Goal: Task Accomplishment & Management: Manage account settings

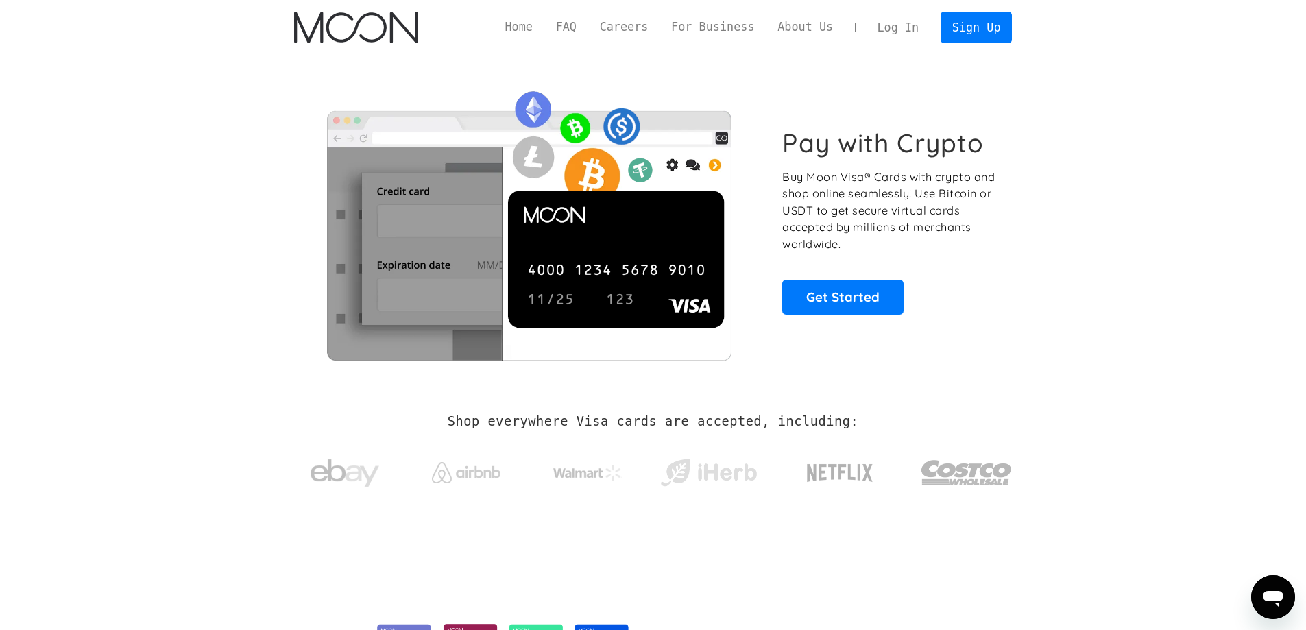
click at [903, 27] on link "Log In" at bounding box center [898, 27] width 64 height 30
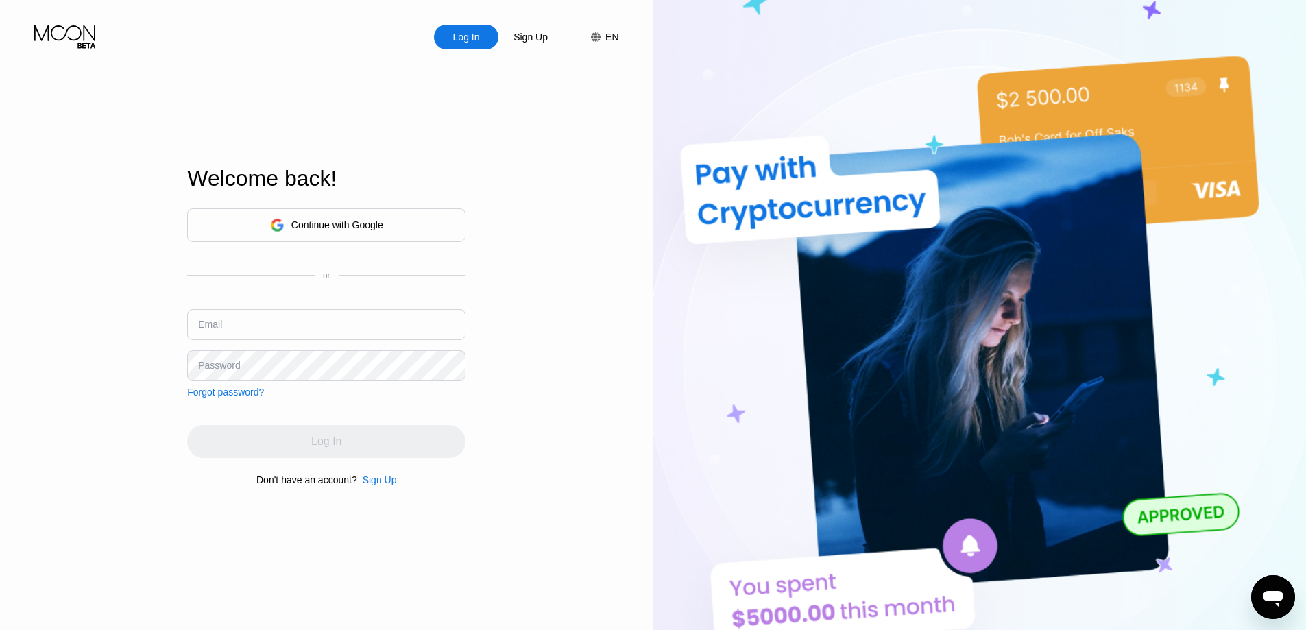
click at [273, 324] on input "text" at bounding box center [326, 324] width 278 height 31
type input "cboy406825@gmail.com"
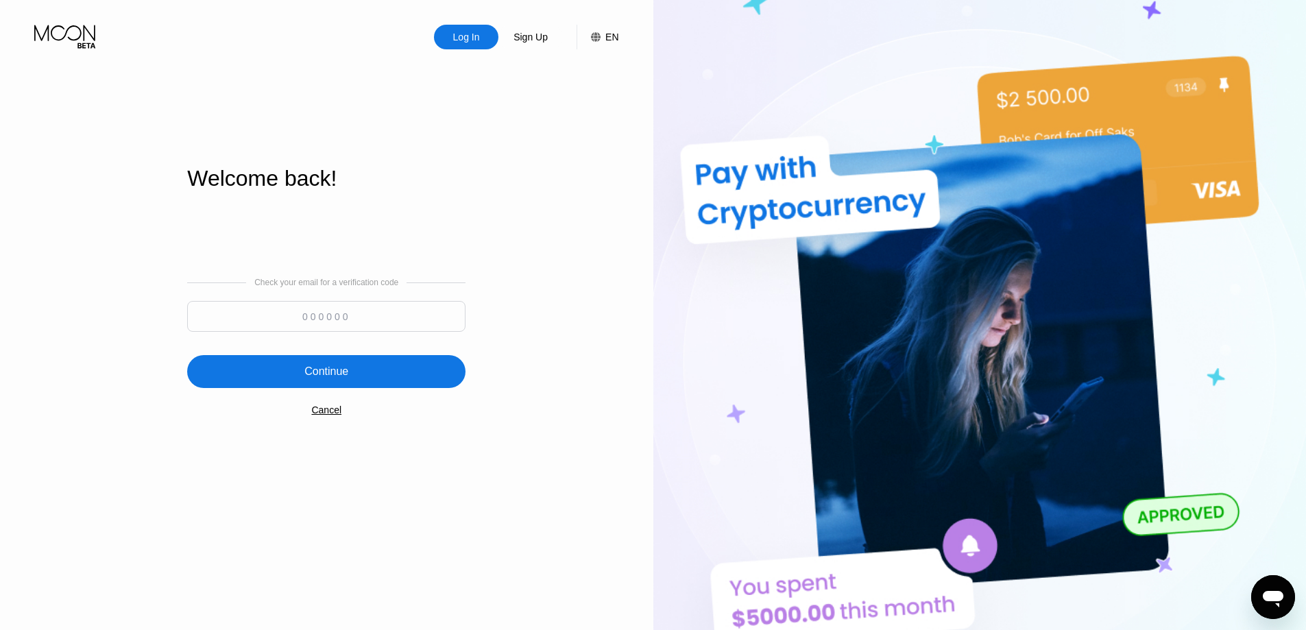
click at [406, 304] on input at bounding box center [326, 316] width 278 height 31
type input "971468"
click at [343, 371] on div "Continue" at bounding box center [326, 372] width 44 height 14
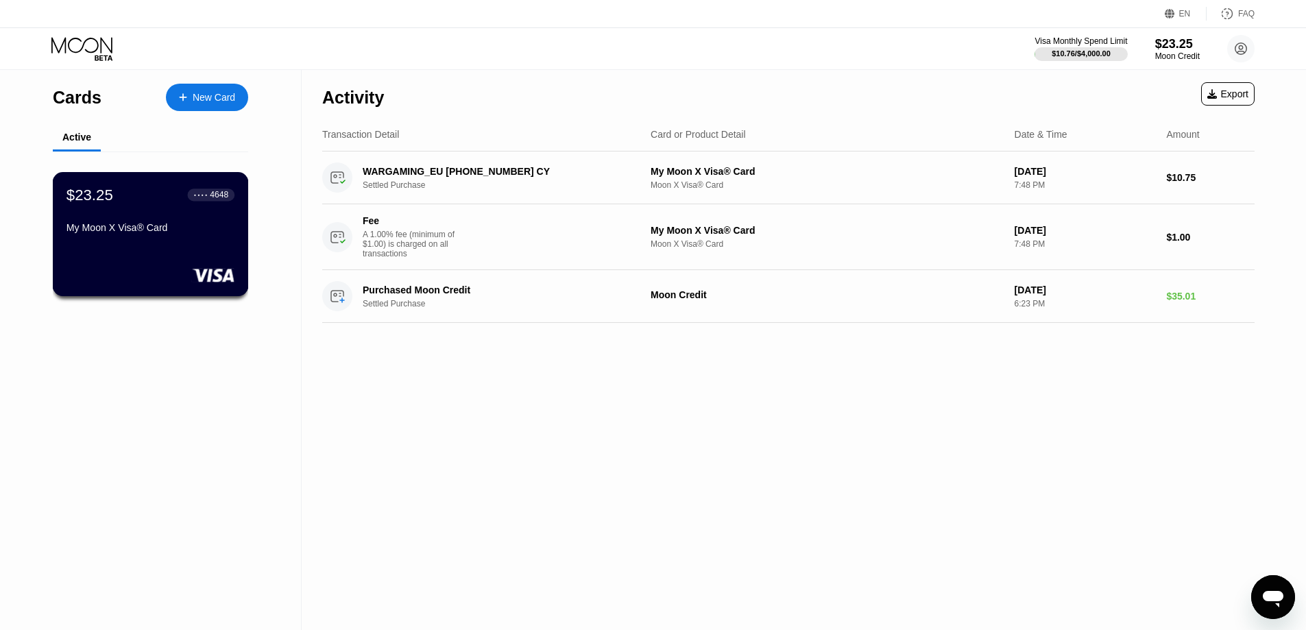
click at [147, 222] on div "$23.25 ● ● ● ● 4648 My Moon X Visa® Card" at bounding box center [150, 212] width 168 height 53
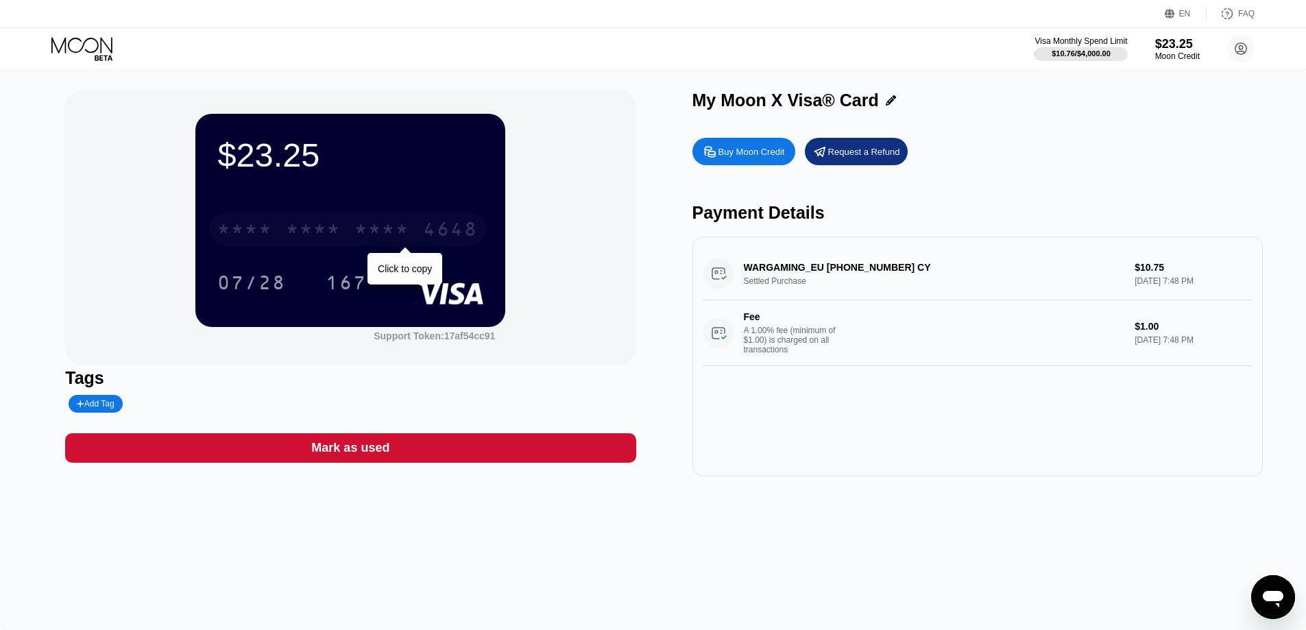
click at [382, 236] on div "* * * *" at bounding box center [381, 231] width 55 height 22
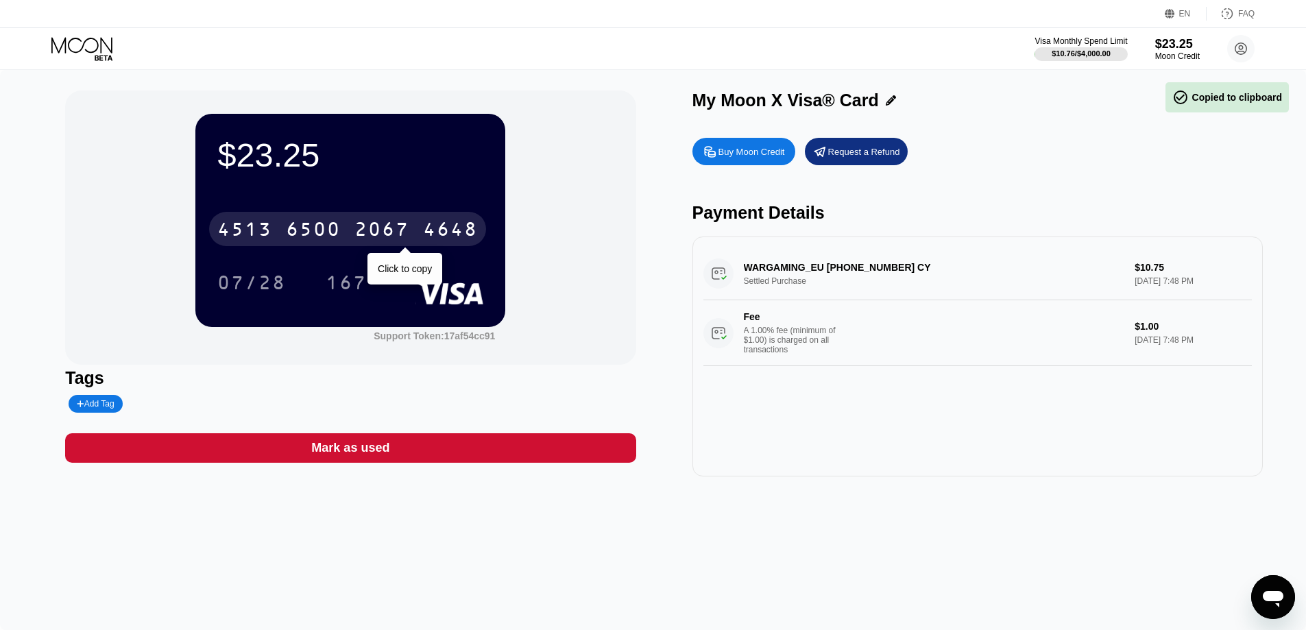
click at [406, 223] on div "2067" at bounding box center [381, 231] width 55 height 22
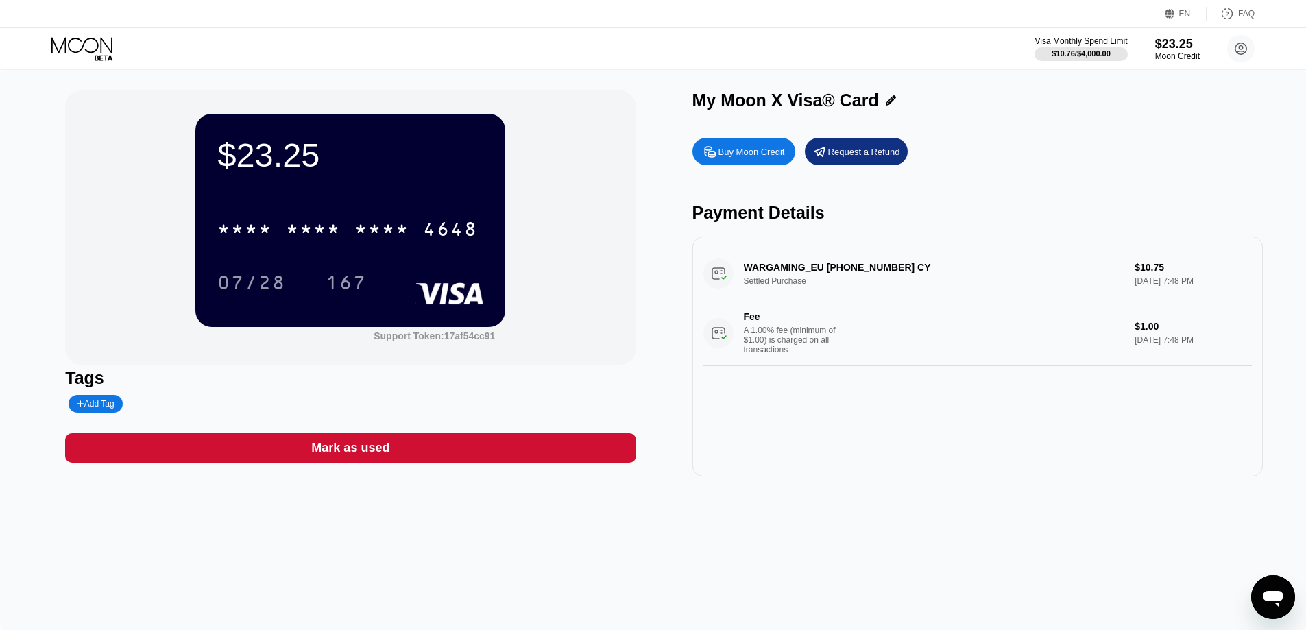
click at [99, 52] on icon at bounding box center [83, 49] width 64 height 24
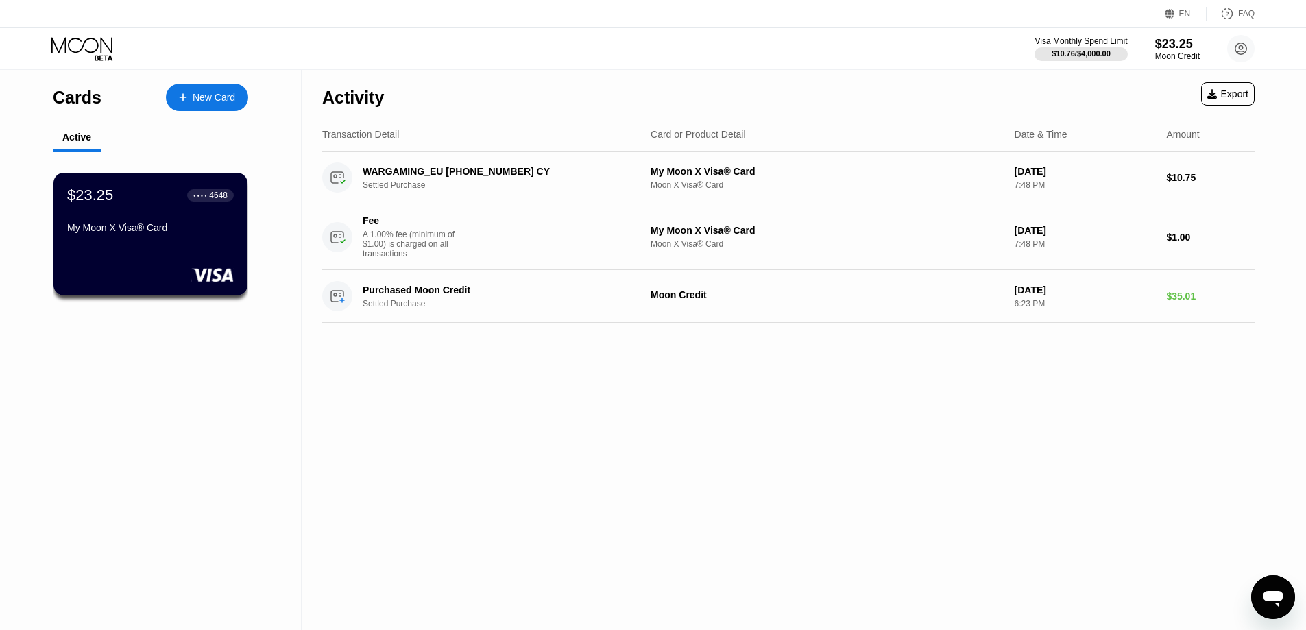
click at [99, 52] on icon at bounding box center [83, 49] width 64 height 24
